Goal: Information Seeking & Learning: Learn about a topic

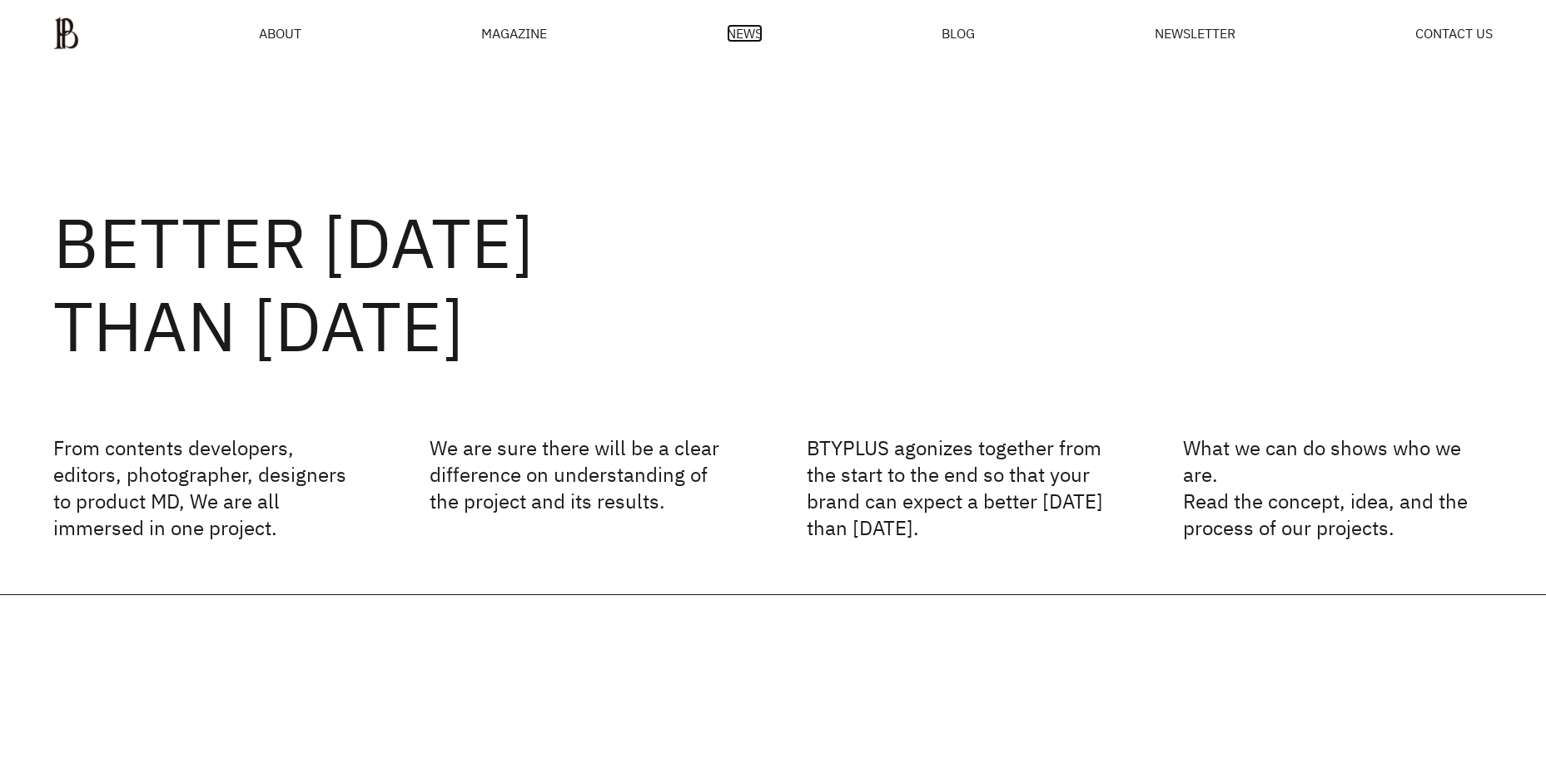
click at [751, 32] on span "NEWS" at bounding box center [745, 33] width 36 height 13
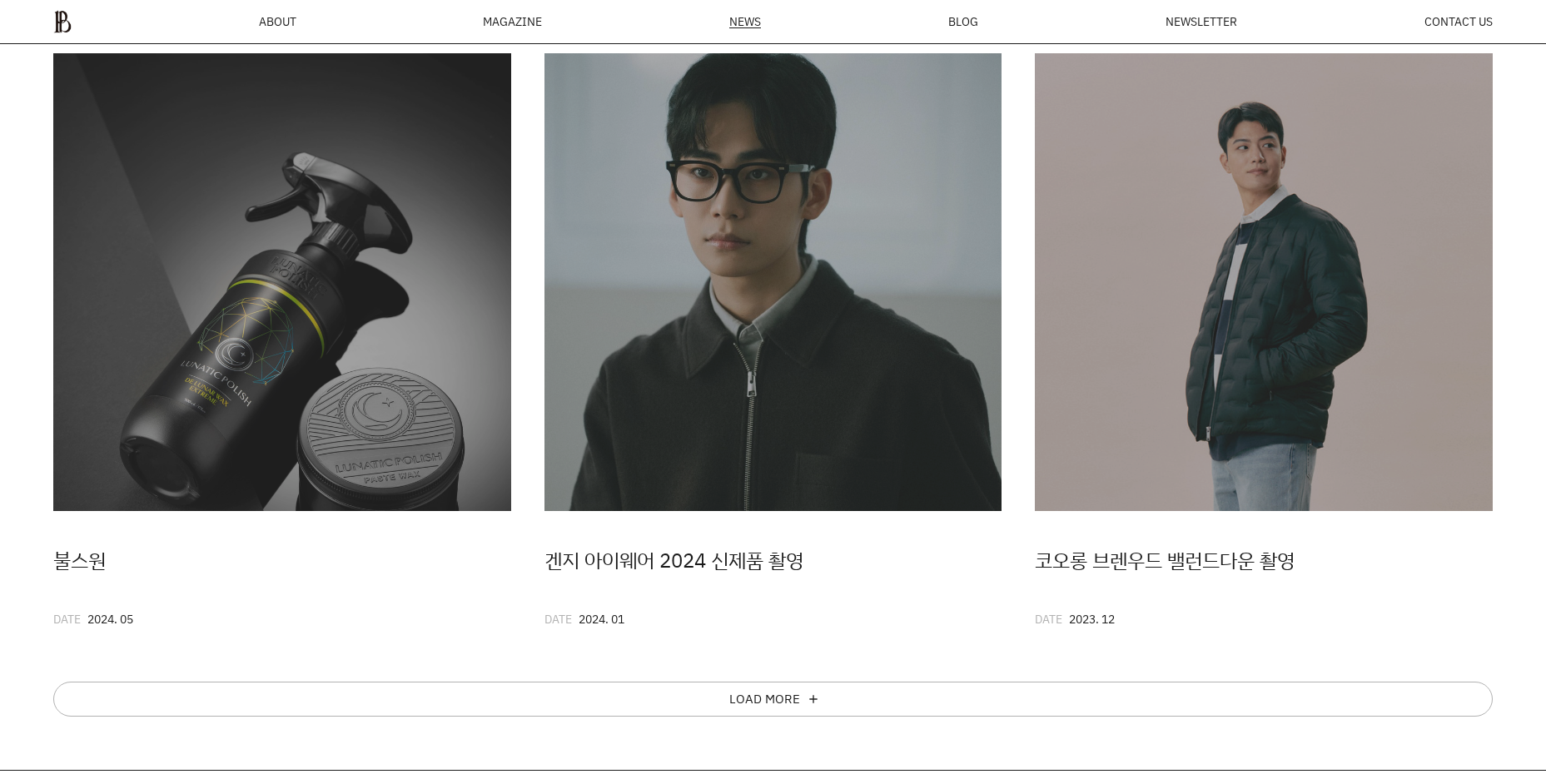
scroll to position [810, 0]
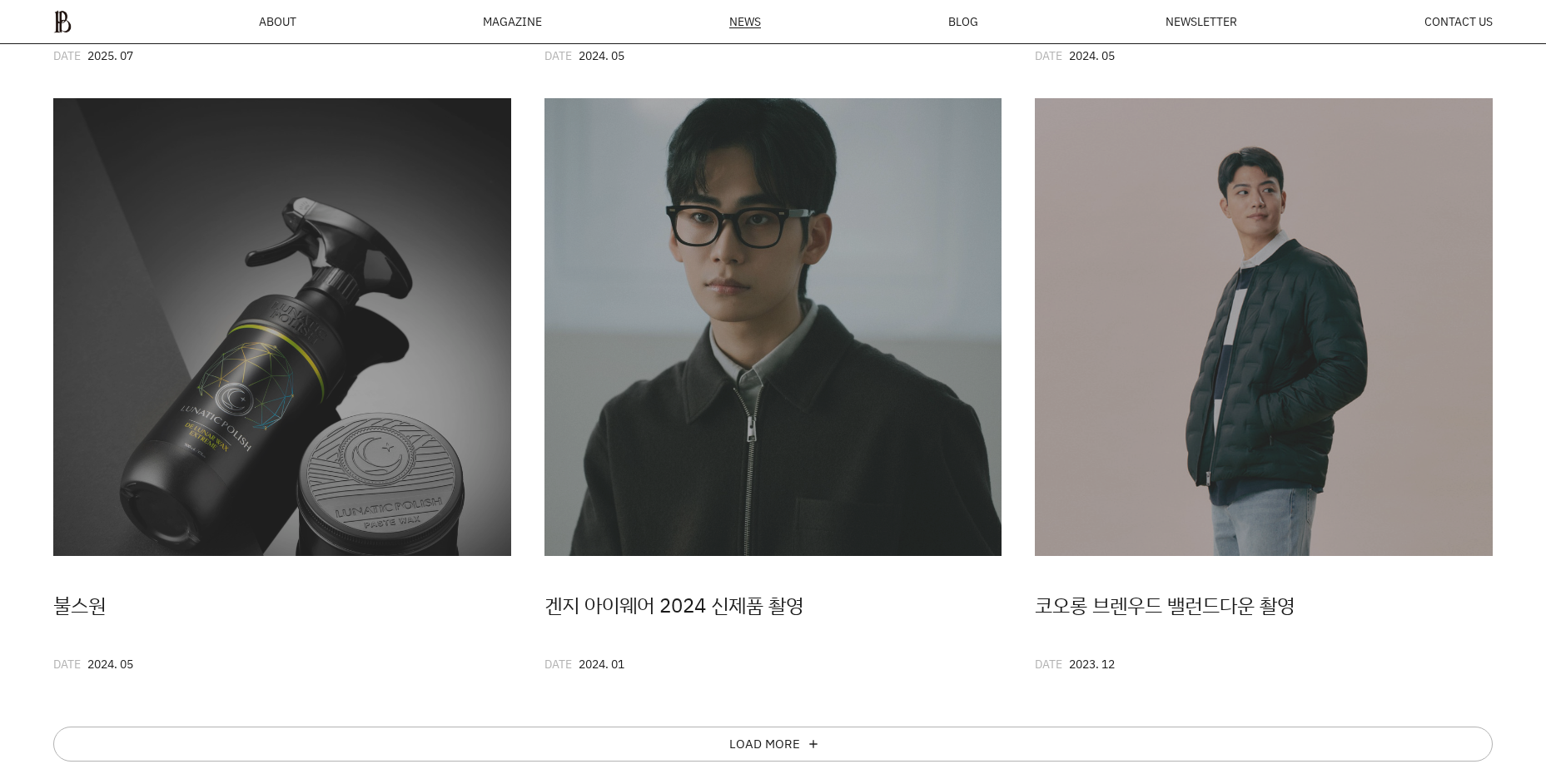
click at [506, 27] on div "MAGAZINE" at bounding box center [513, 21] width 59 height 12
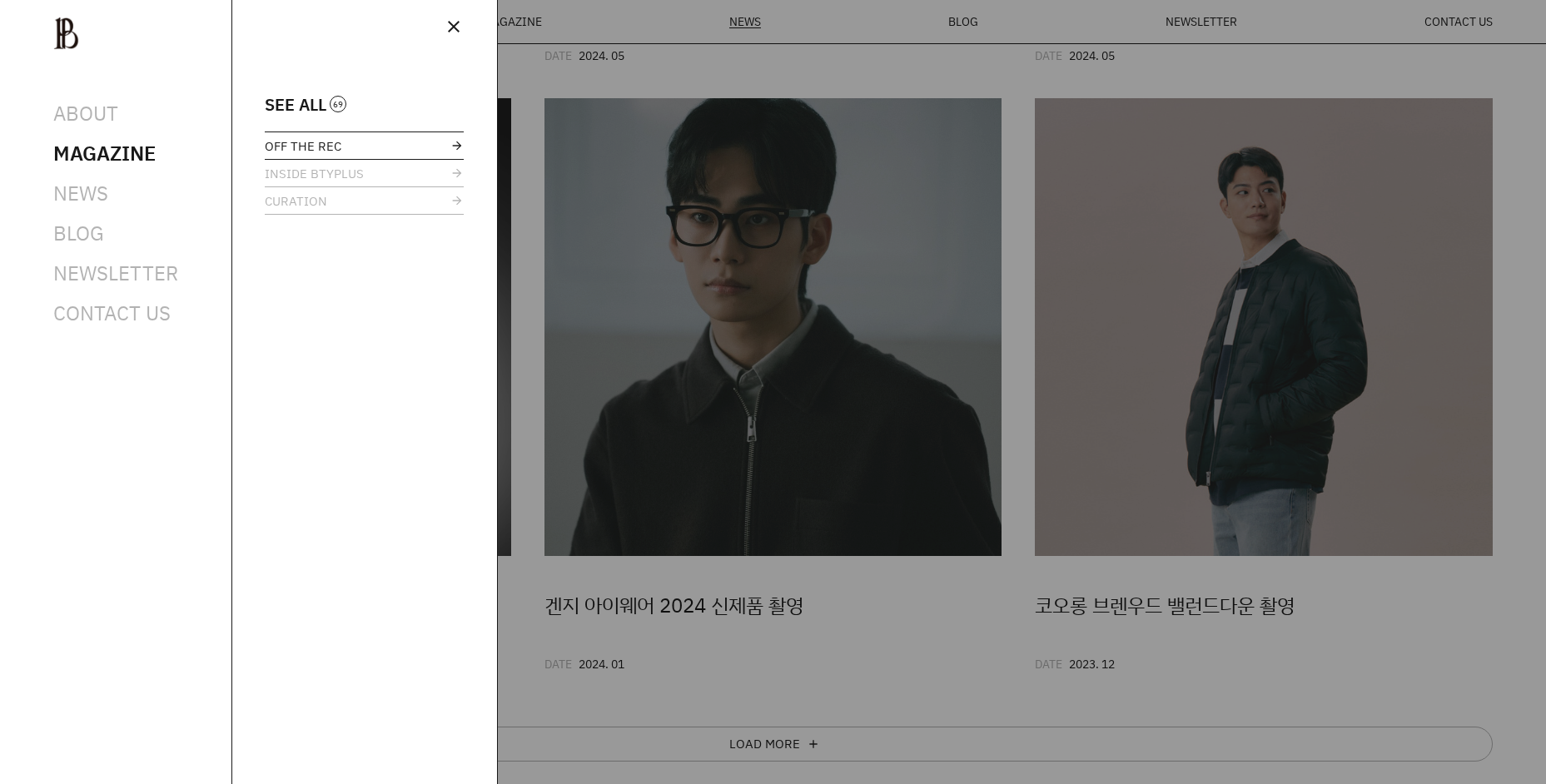
click at [376, 144] on link "OFF THE REC" at bounding box center [364, 146] width 199 height 27
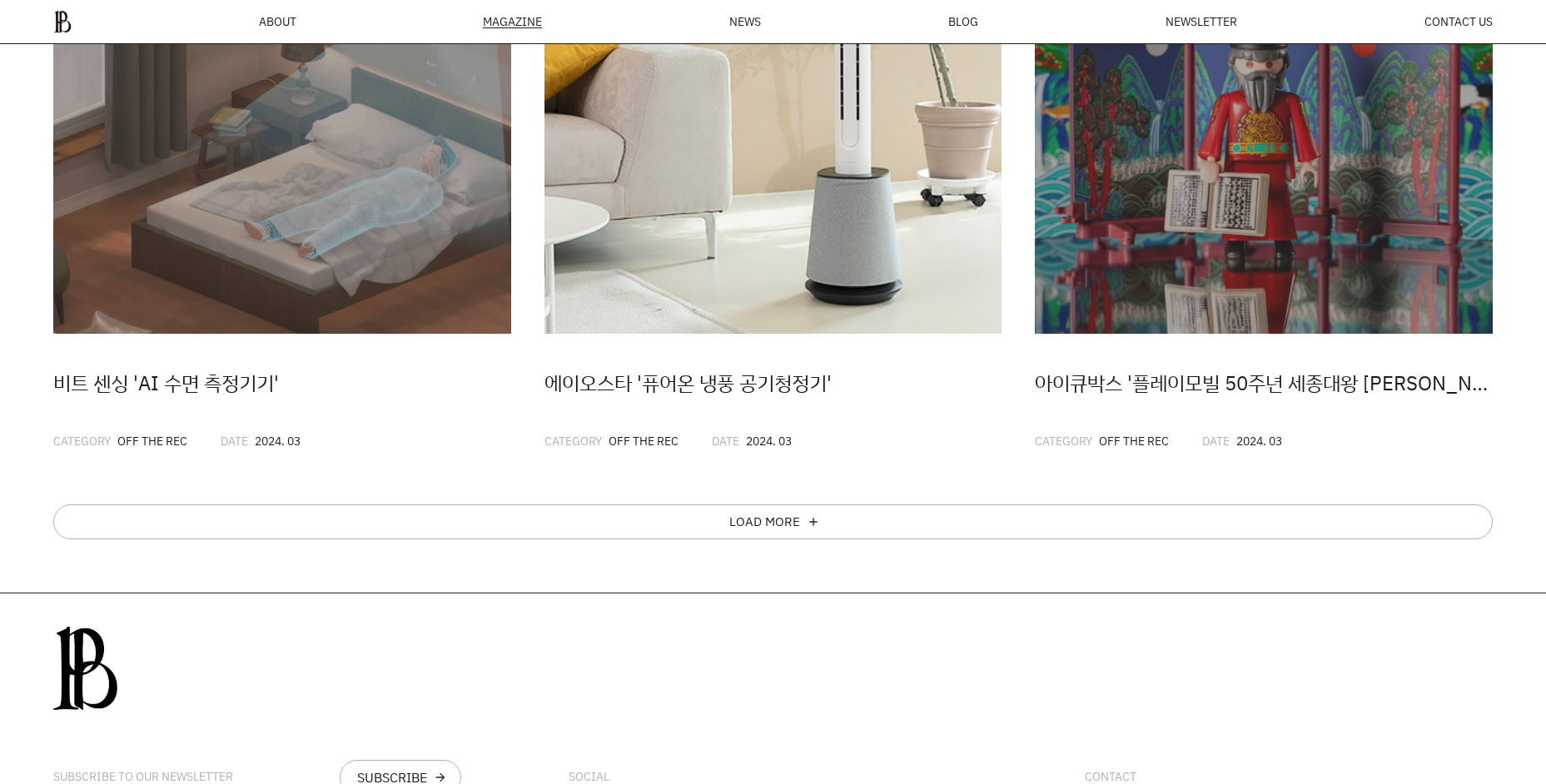
scroll to position [1119, 0]
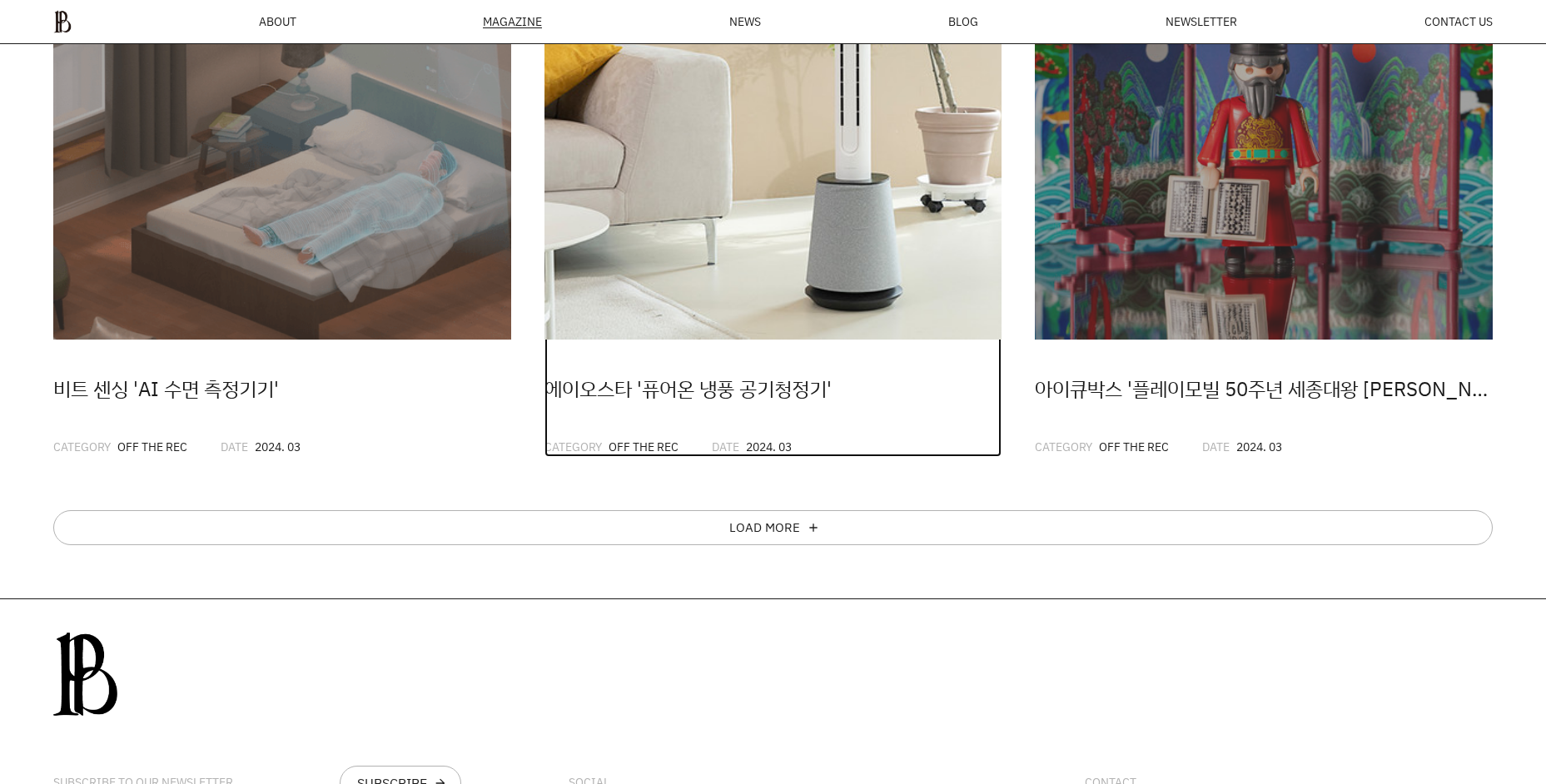
click at [701, 227] on img at bounding box center [773, 111] width 458 height 458
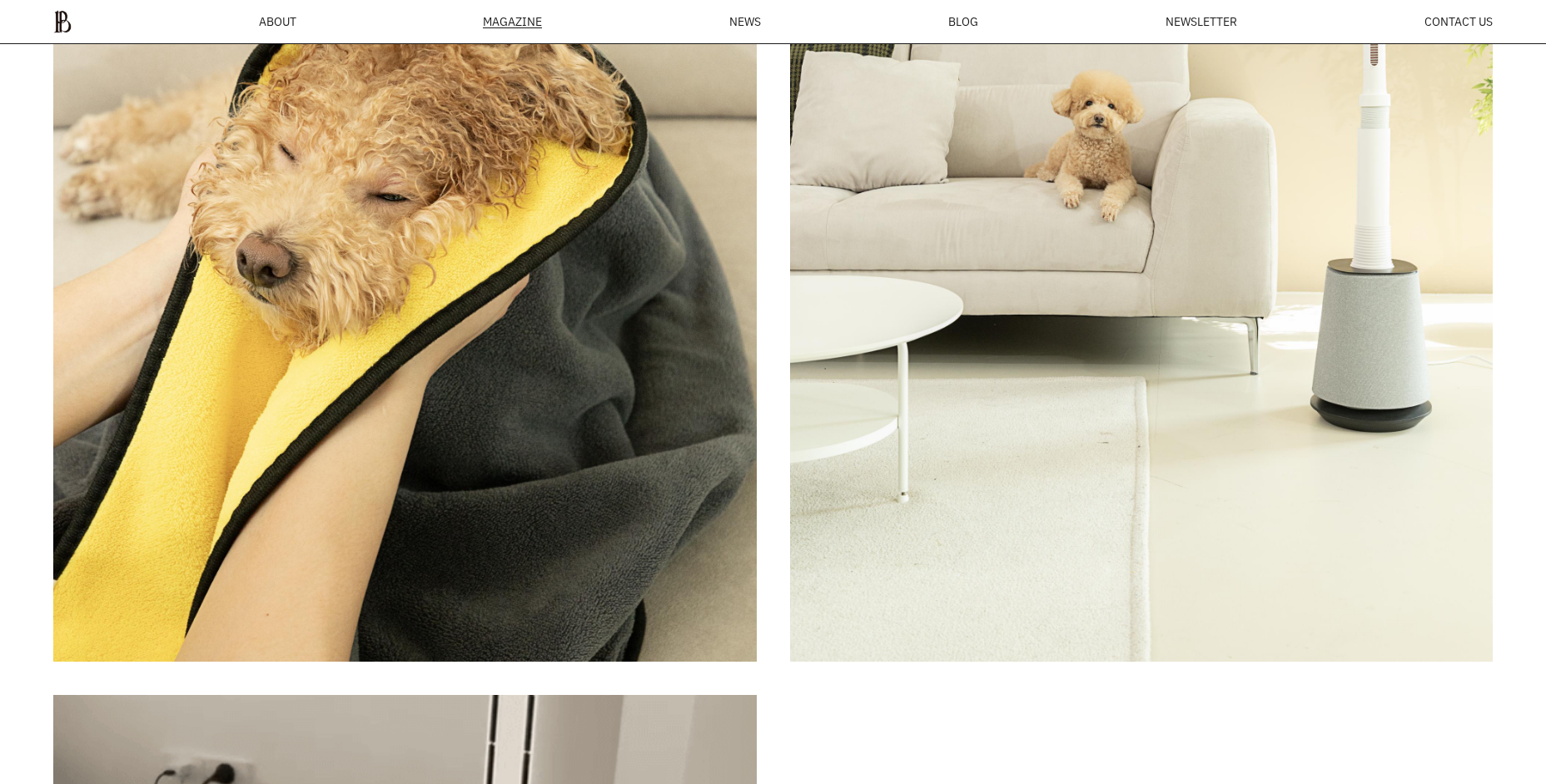
scroll to position [6303, 0]
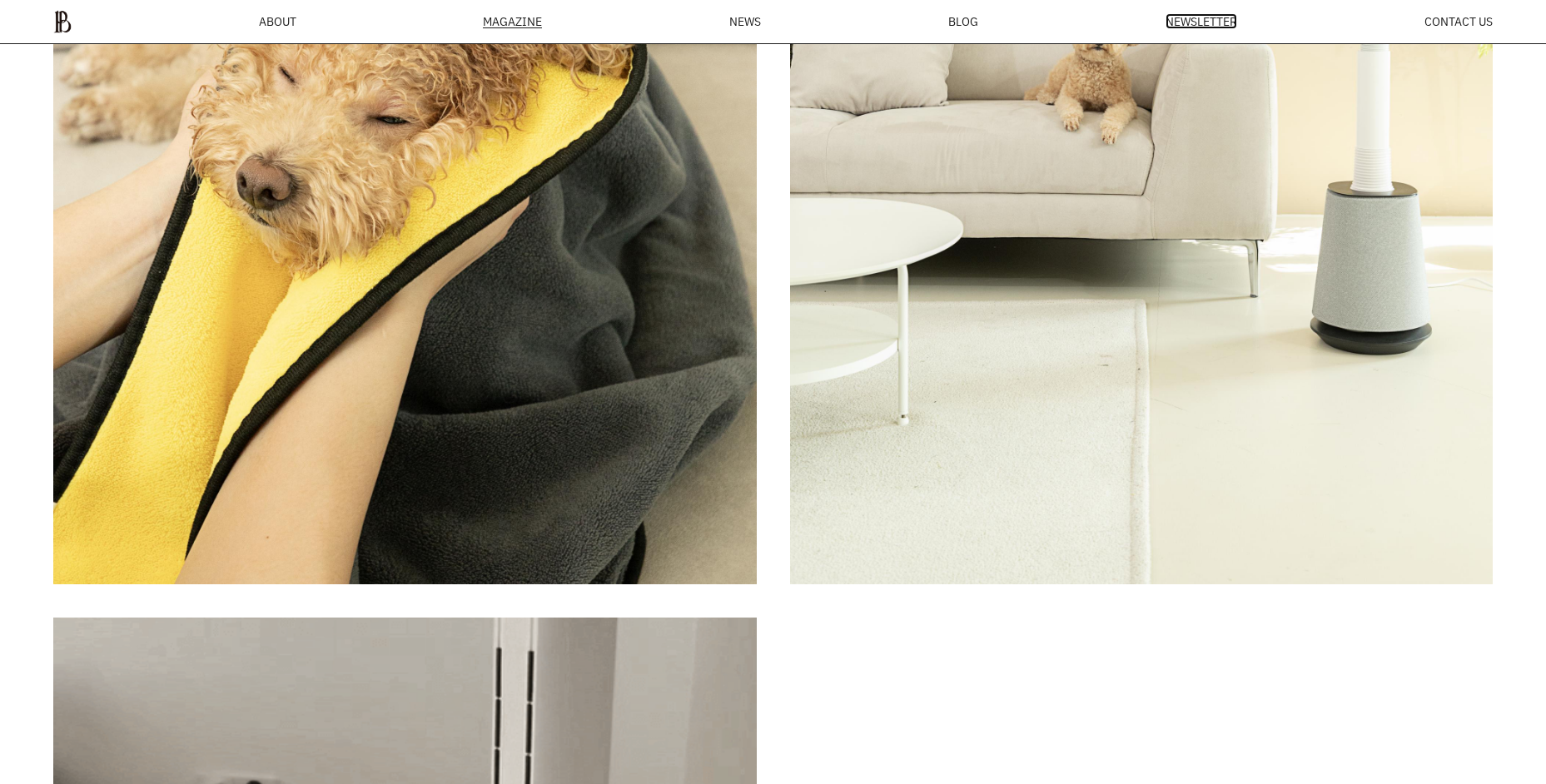
click at [1207, 19] on span "NEWSLETTER" at bounding box center [1201, 21] width 71 height 12
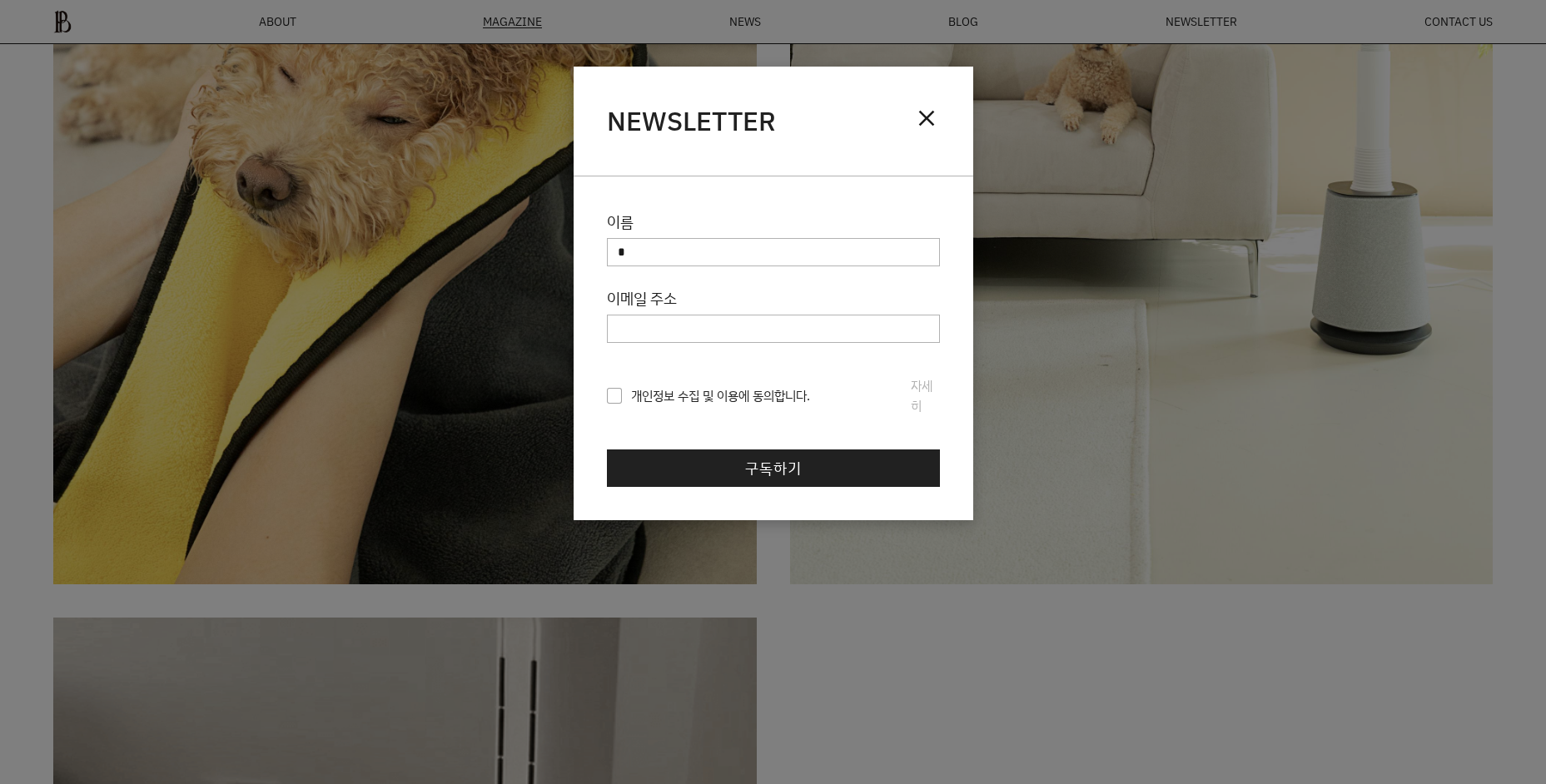
click at [539, 313] on div at bounding box center [773, 392] width 1546 height 784
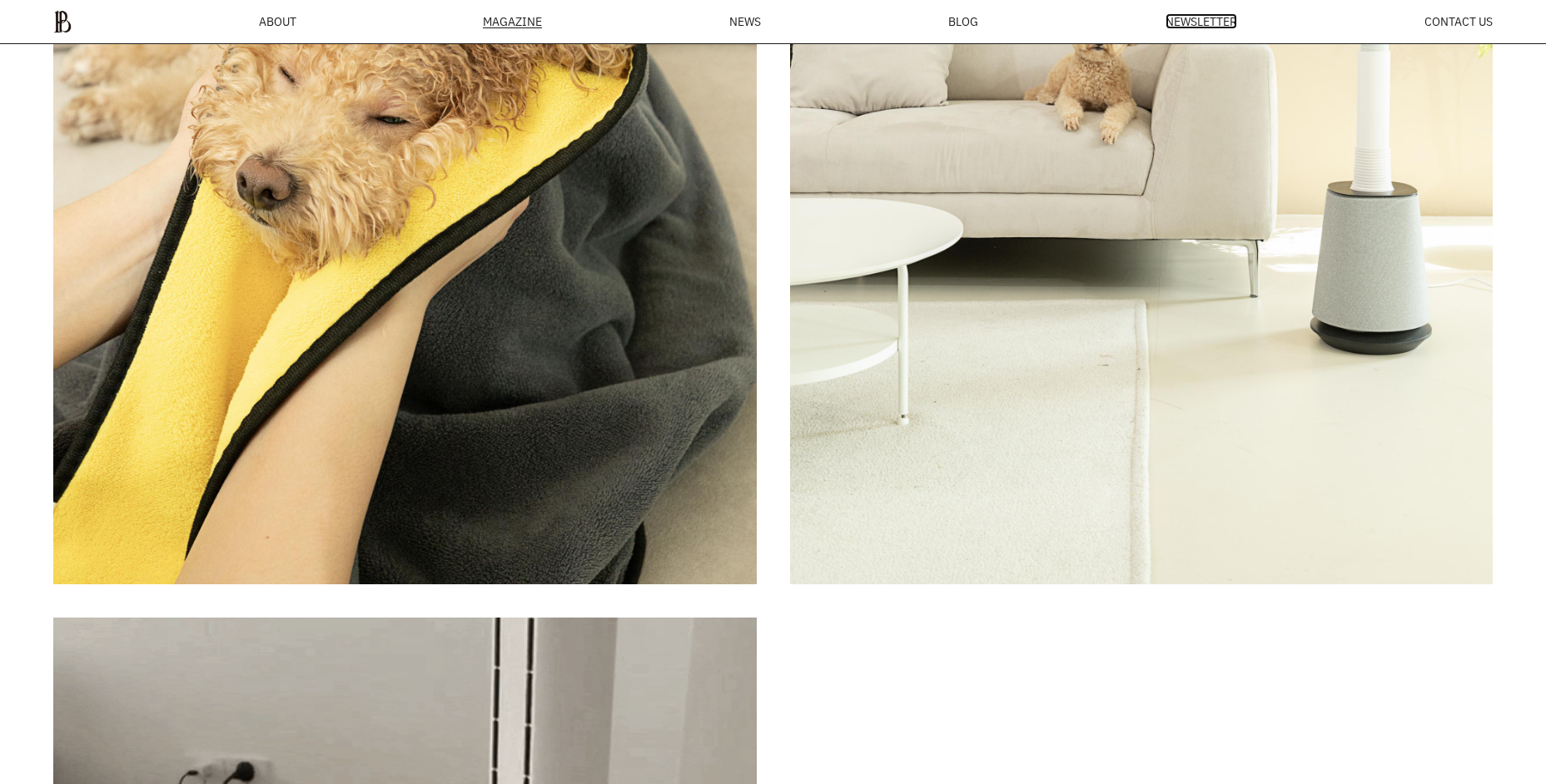
click at [1203, 21] on span "NEWSLETTER" at bounding box center [1201, 21] width 71 height 12
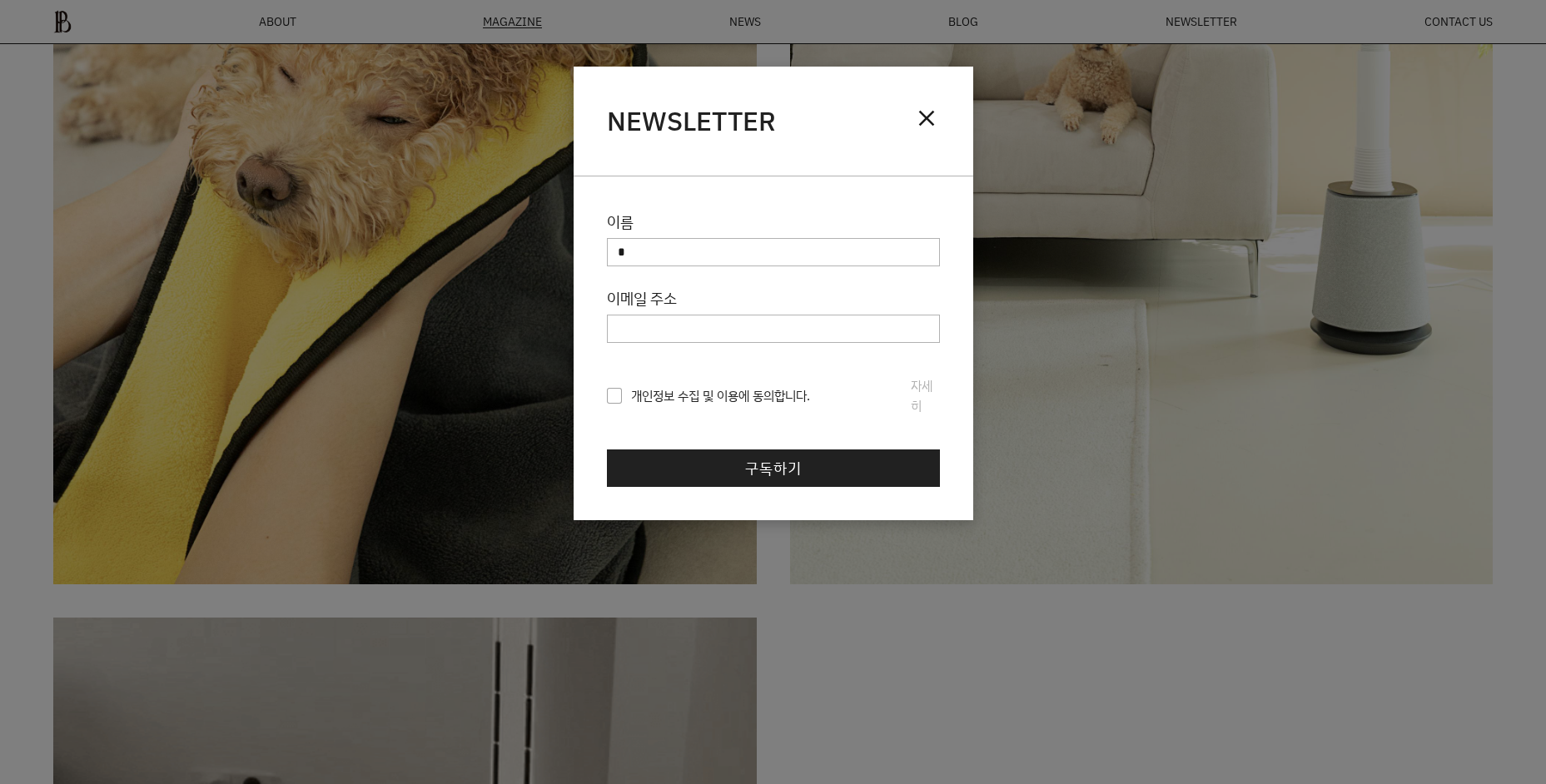
click at [1203, 21] on div at bounding box center [773, 392] width 1546 height 784
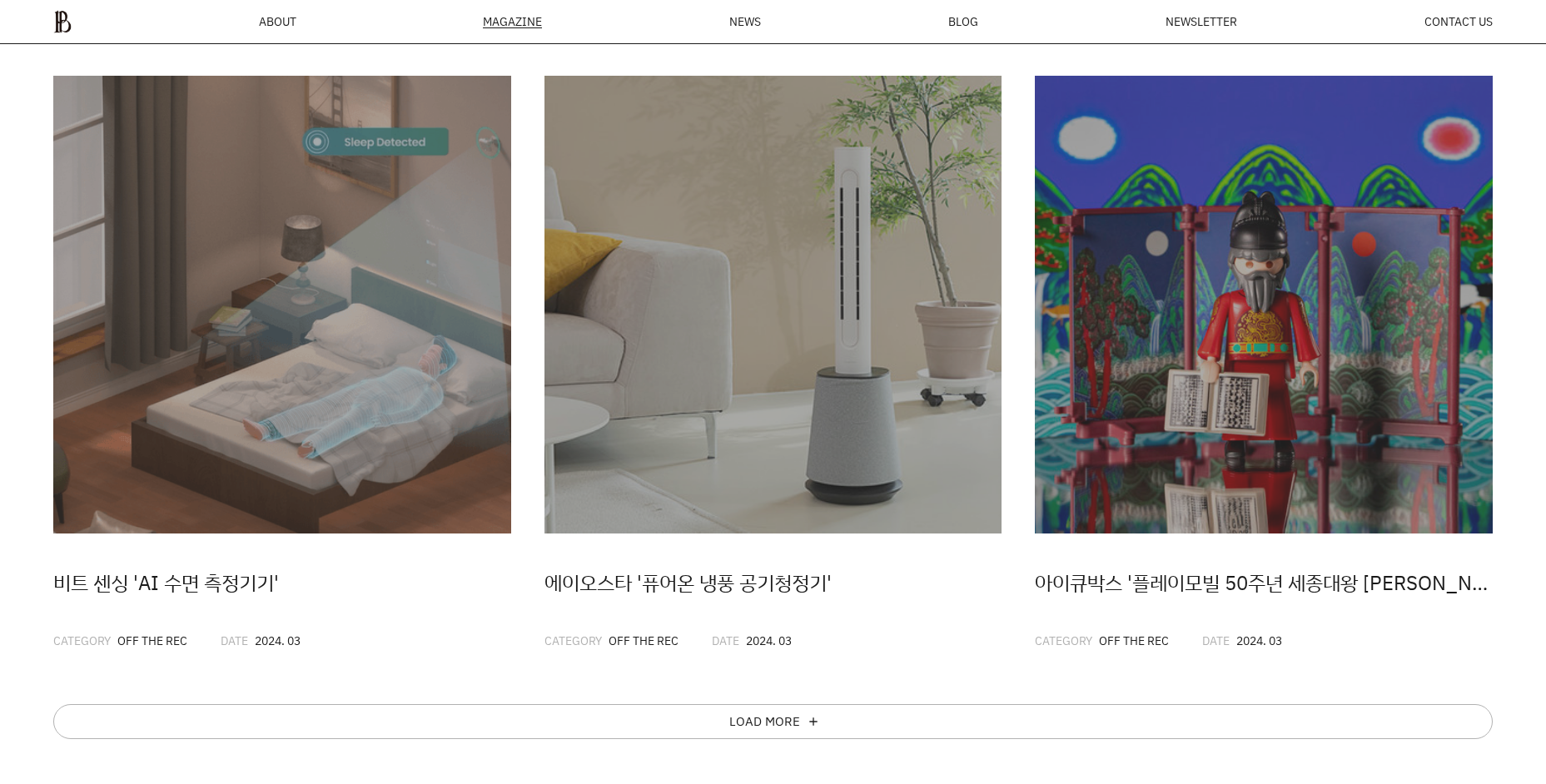
scroll to position [914, 0]
